Goal: Information Seeking & Learning: Learn about a topic

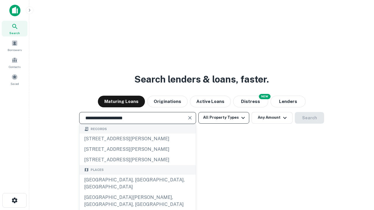
click at [137, 193] on div "[GEOGRAPHIC_DATA], [GEOGRAPHIC_DATA], [GEOGRAPHIC_DATA]" at bounding box center [137, 184] width 116 height 18
click at [224, 118] on button "All Property Types" at bounding box center [223, 118] width 51 height 12
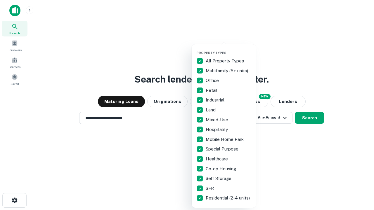
type input "**********"
click at [228, 49] on button "button" at bounding box center [228, 49] width 64 height 0
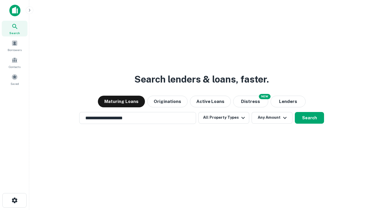
scroll to position [9, 0]
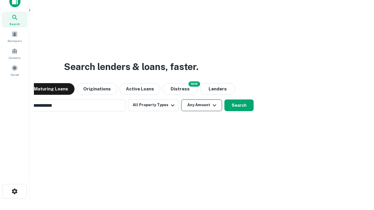
click at [181, 100] on button "Any Amount" at bounding box center [201, 106] width 41 height 12
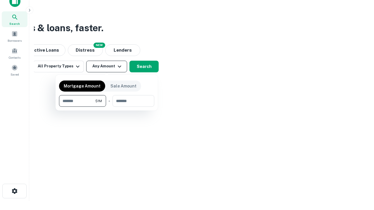
type input "*******"
click at [107, 107] on button "button" at bounding box center [106, 107] width 95 height 0
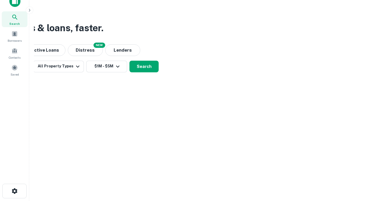
scroll to position [9, 0]
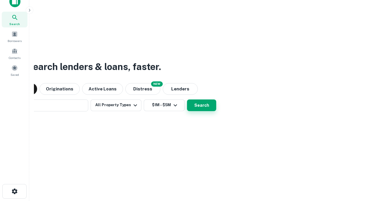
click at [187, 100] on button "Search" at bounding box center [201, 106] width 29 height 12
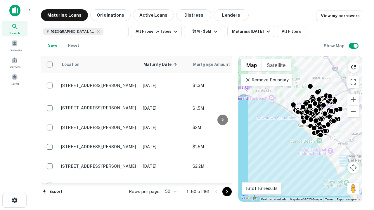
click at [170, 192] on body "Search Borrowers Contacts Saved Maturing Loans Originations Active Loans Distre…" at bounding box center [187, 105] width 374 height 210
click at [170, 177] on li "25" at bounding box center [170, 177] width 17 height 11
